Goal: Find specific page/section: Find specific page/section

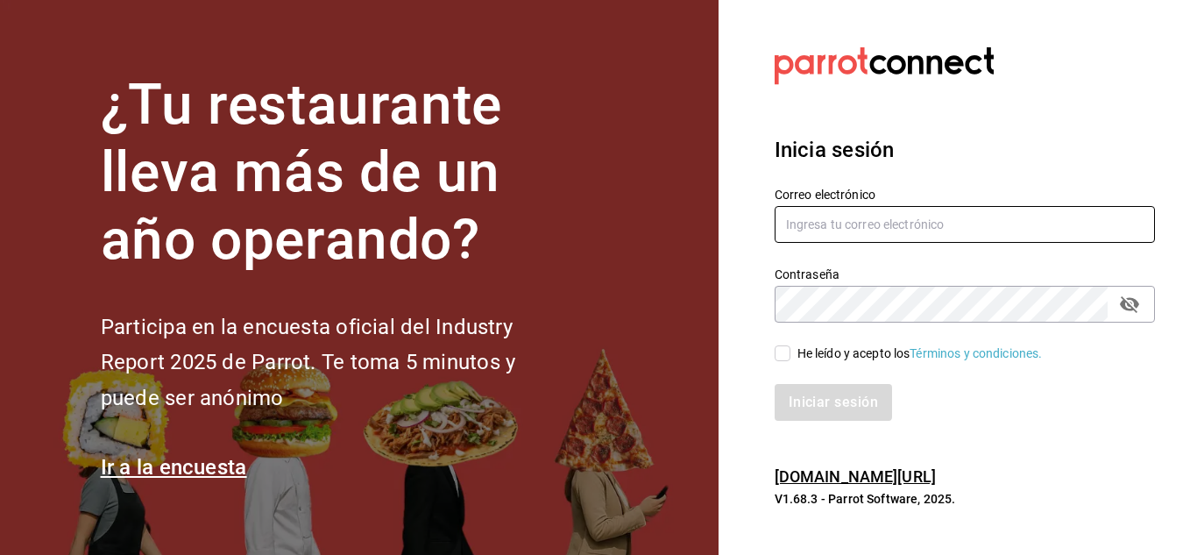
type input "[EMAIL_ADDRESS][PERSON_NAME][DOMAIN_NAME]"
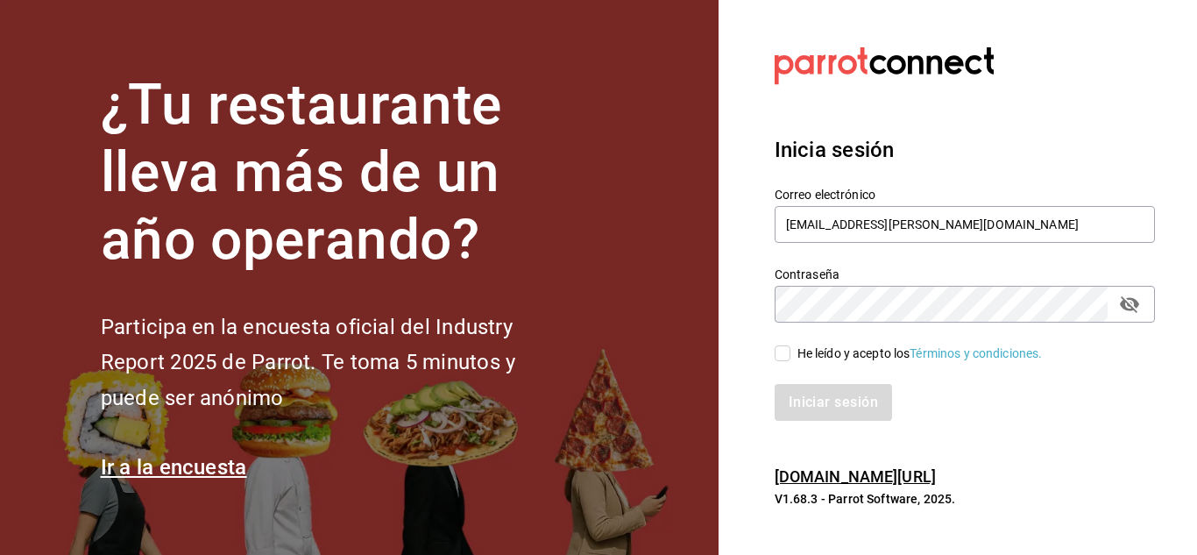
click at [788, 357] on input "He leído y acepto los Términos y condiciones." at bounding box center [783, 353] width 16 height 16
checkbox input "true"
click at [811, 406] on button "Iniciar sesión" at bounding box center [834, 402] width 119 height 37
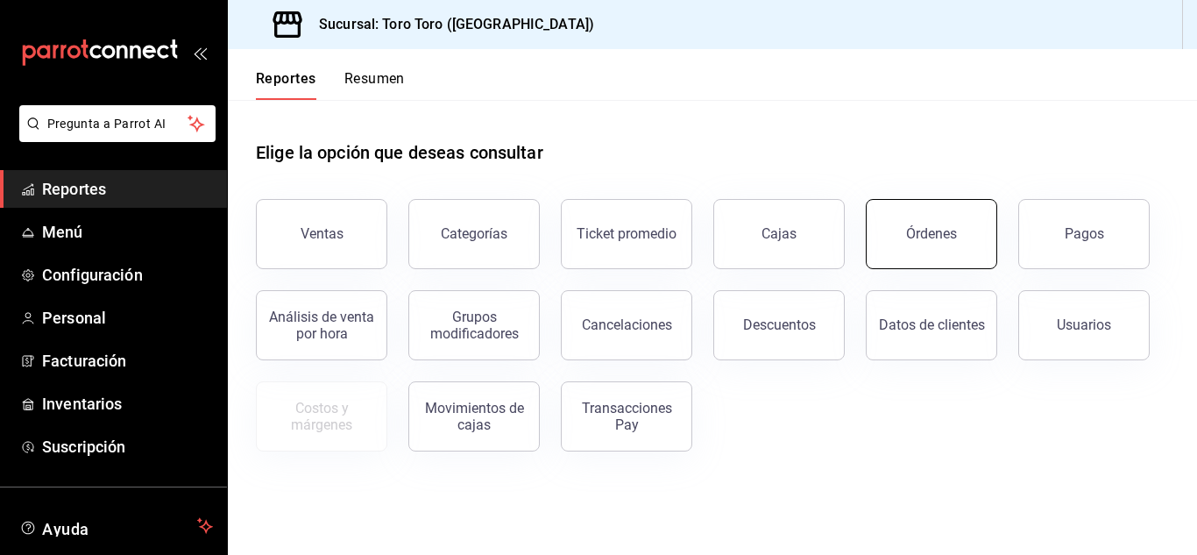
click at [949, 244] on button "Órdenes" at bounding box center [931, 234] width 131 height 70
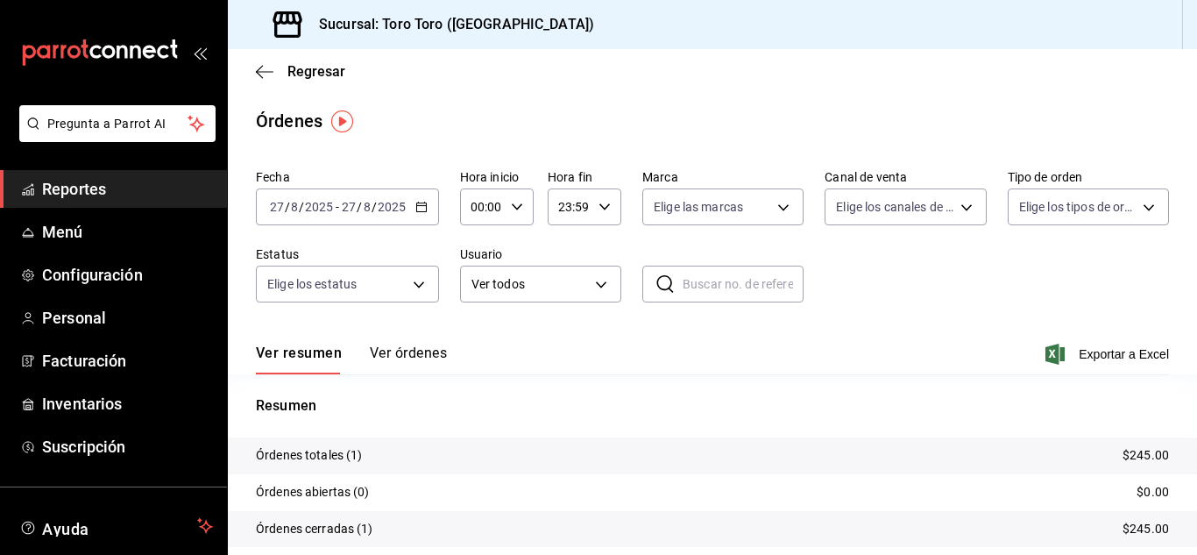
drag, startPoint x: 82, startPoint y: 179, endPoint x: 82, endPoint y: 189, distance: 10.5
click at [82, 179] on span "Reportes" at bounding box center [127, 189] width 171 height 24
